Goal: Task Accomplishment & Management: Use online tool/utility

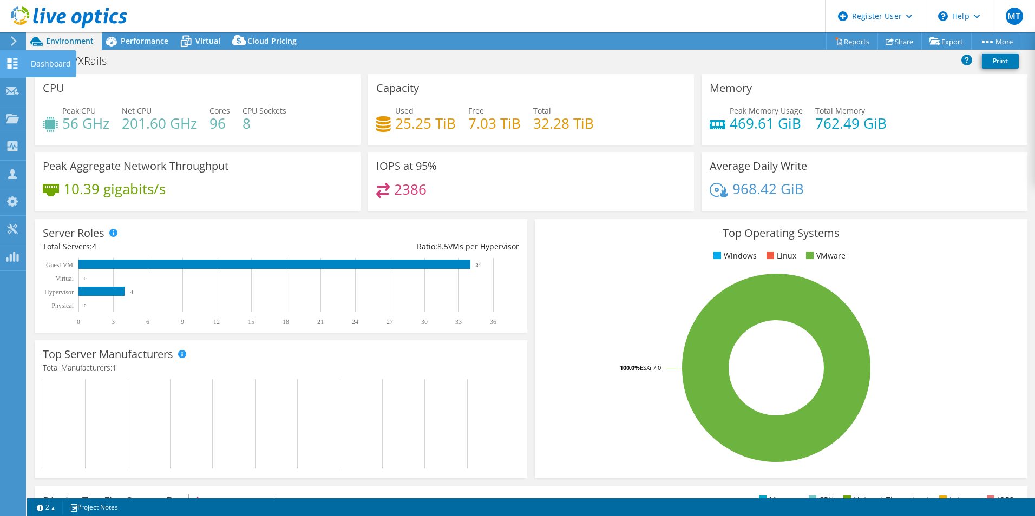
click at [14, 64] on icon at bounding box center [12, 63] width 13 height 10
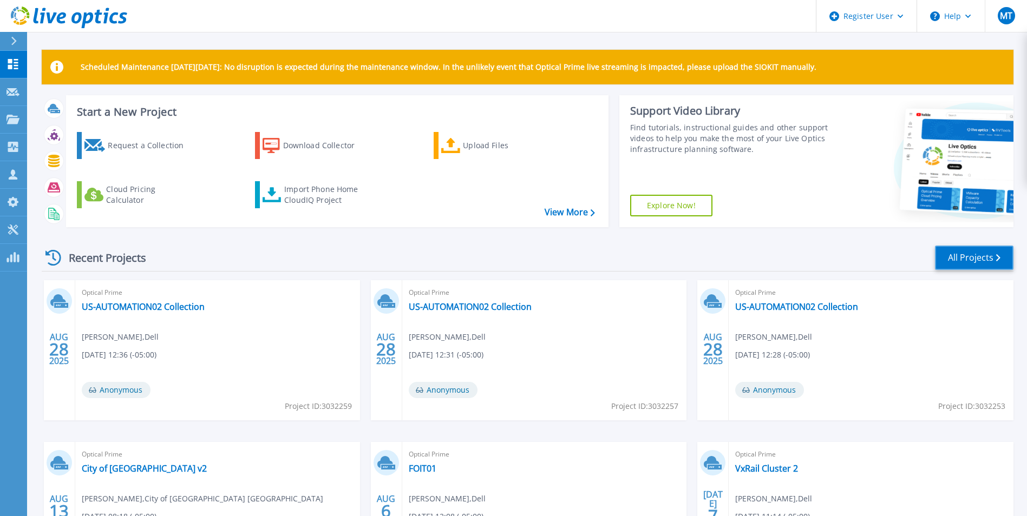
click at [959, 255] on link "All Projects" at bounding box center [974, 258] width 78 height 24
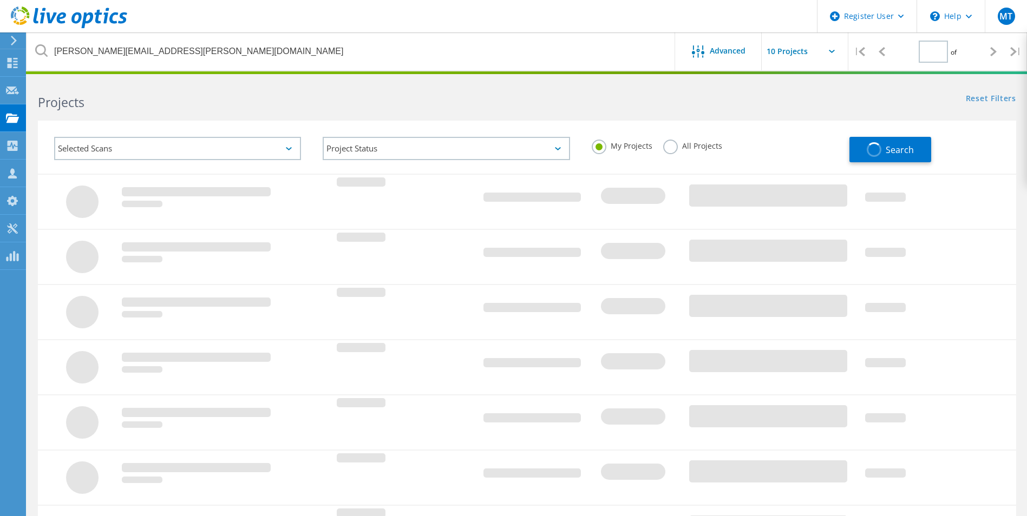
type input "1"
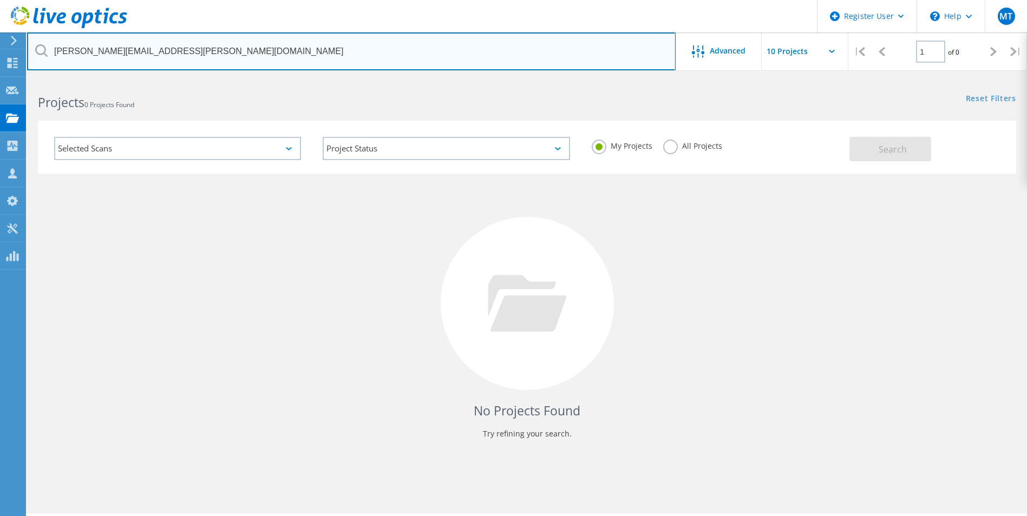
drag, startPoint x: 153, startPoint y: 44, endPoint x: 30, endPoint y: 34, distance: 123.3
click at [32, 35] on input "nathan.maxwell@springhillks.gov" at bounding box center [351, 51] width 648 height 38
paste input "[EMAIL_ADDRESS][DOMAIN_NAME]"
type input "[EMAIL_ADDRESS][DOMAIN_NAME]"
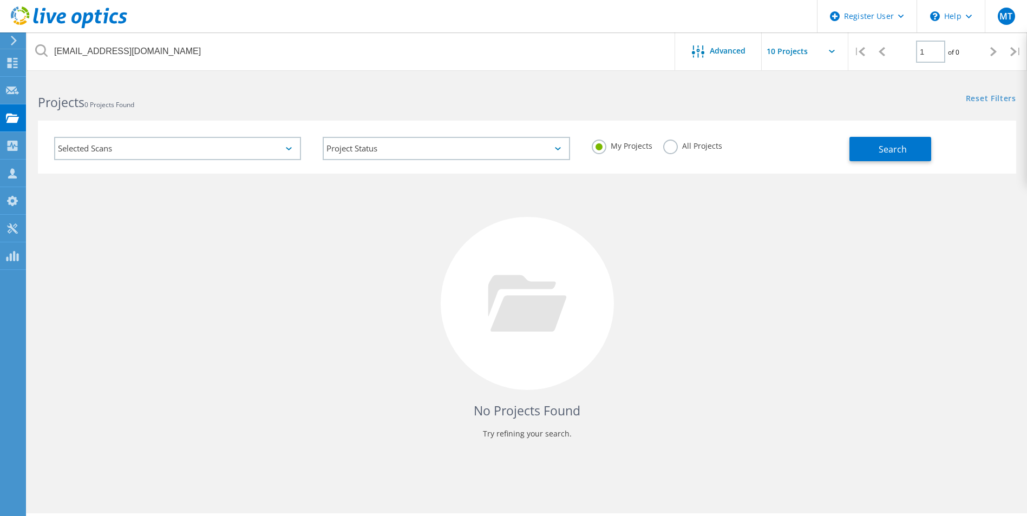
click at [658, 144] on div "My Projects All Projects" at bounding box center [715, 146] width 268 height 40
drag, startPoint x: 663, startPoint y: 145, endPoint x: 676, endPoint y: 145, distance: 13.0
click at [664, 145] on label "All Projects" at bounding box center [692, 145] width 59 height 10
click at [0, 0] on input "All Projects" at bounding box center [0, 0] width 0 height 0
click at [899, 153] on span "Search" at bounding box center [893, 149] width 28 height 12
